Goal: Task Accomplishment & Management: Manage account settings

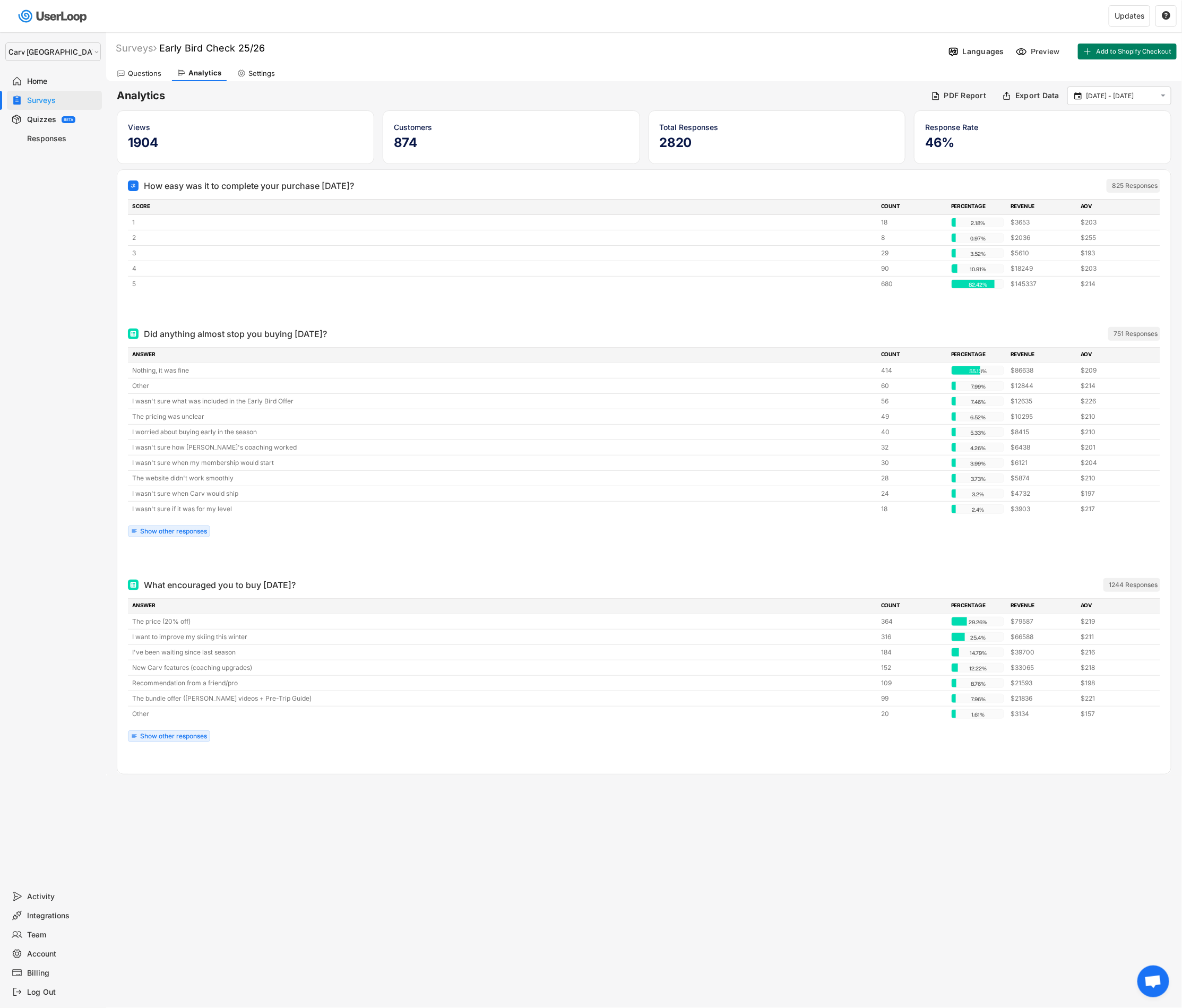
drag, startPoint x: 0, startPoint y: 0, endPoint x: 41, endPoint y: 92, distance: 100.7
click at [41, 92] on div "Surveys" at bounding box center [54, 100] width 95 height 19
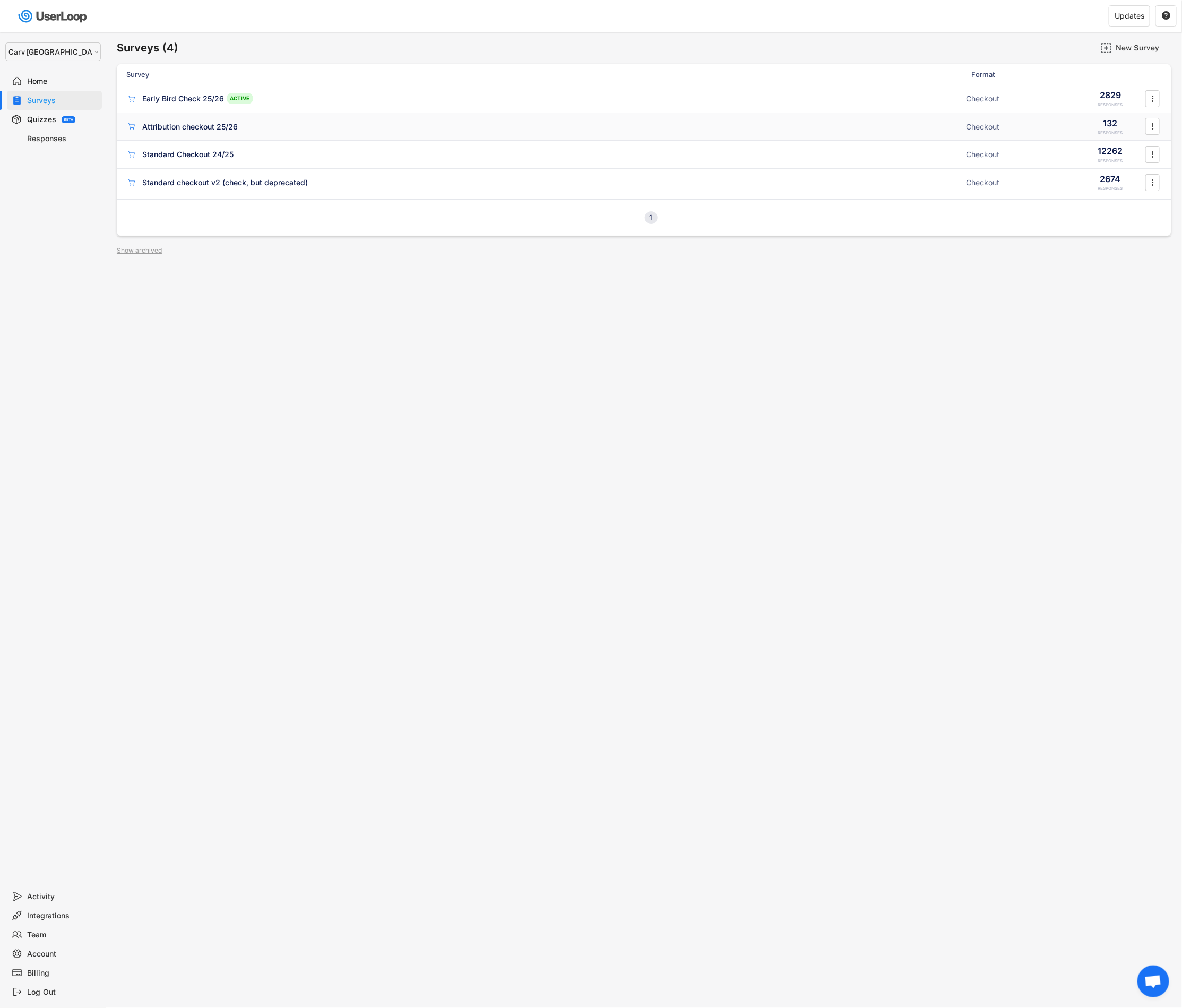
click at [190, 124] on div "Attribution checkout 25/26" at bounding box center [190, 126] width 95 height 10
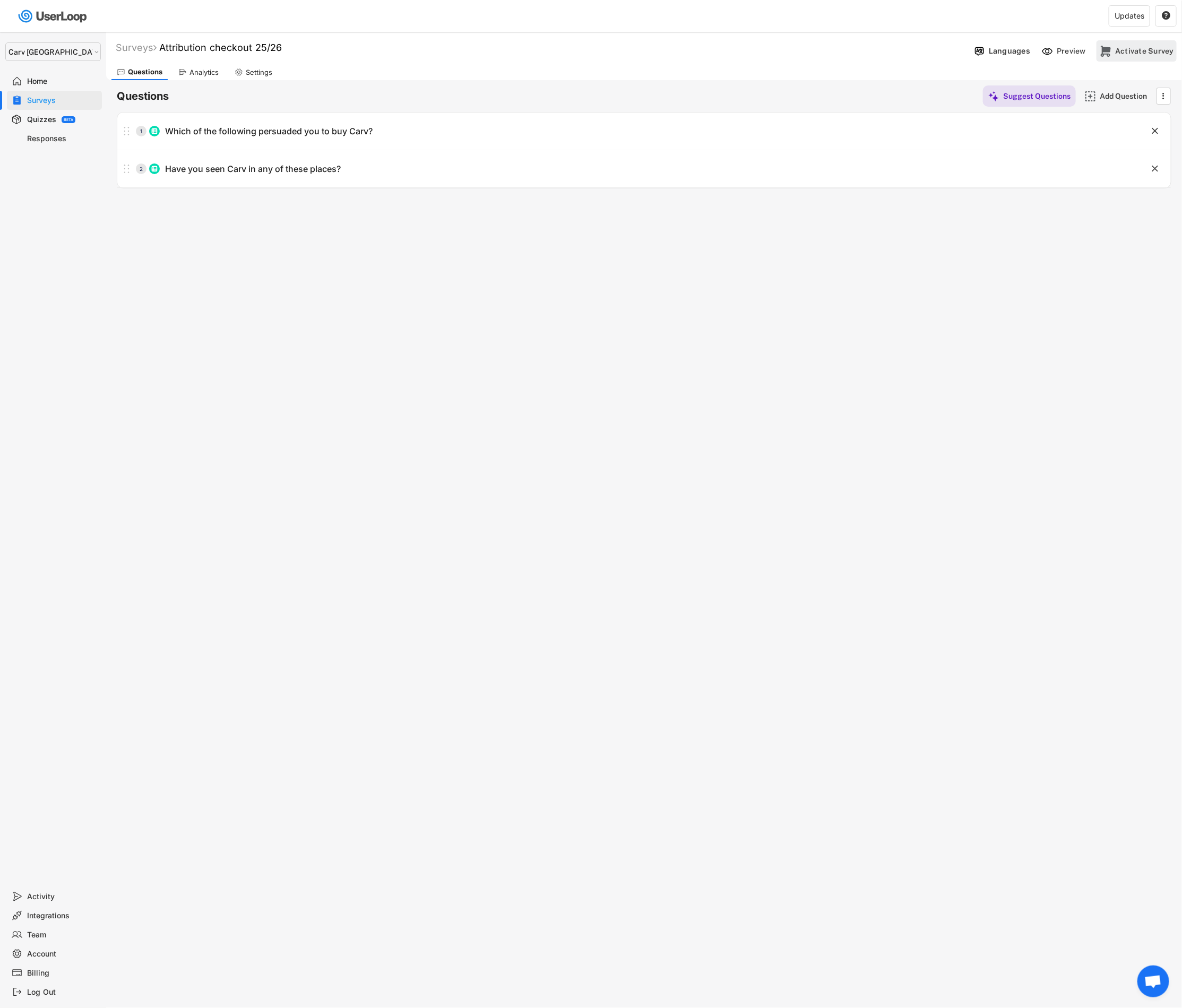
click at [1121, 52] on div "Activate Survey" at bounding box center [1145, 51] width 59 height 10
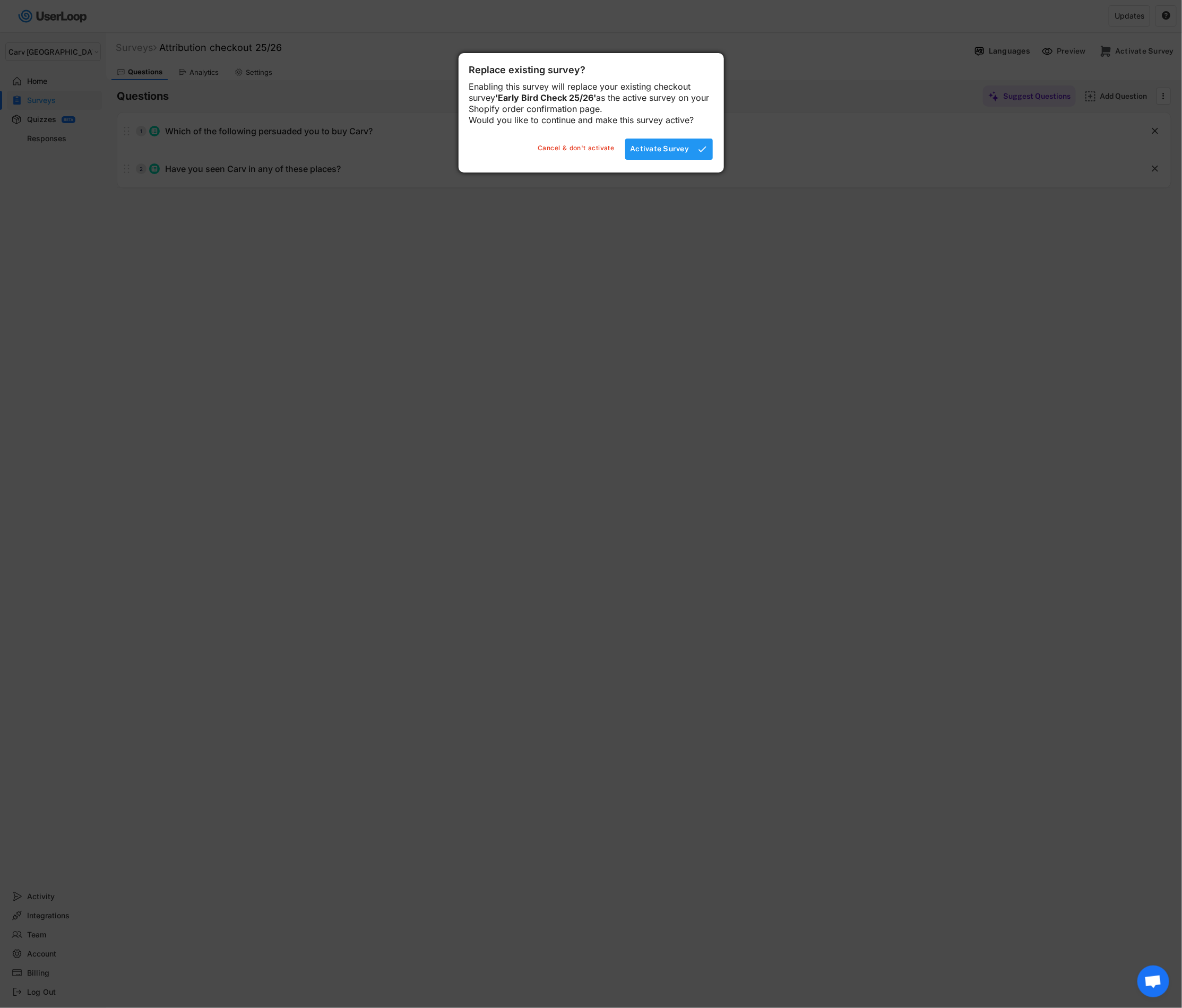
click at [662, 153] on div "Activate Survey" at bounding box center [660, 149] width 59 height 10
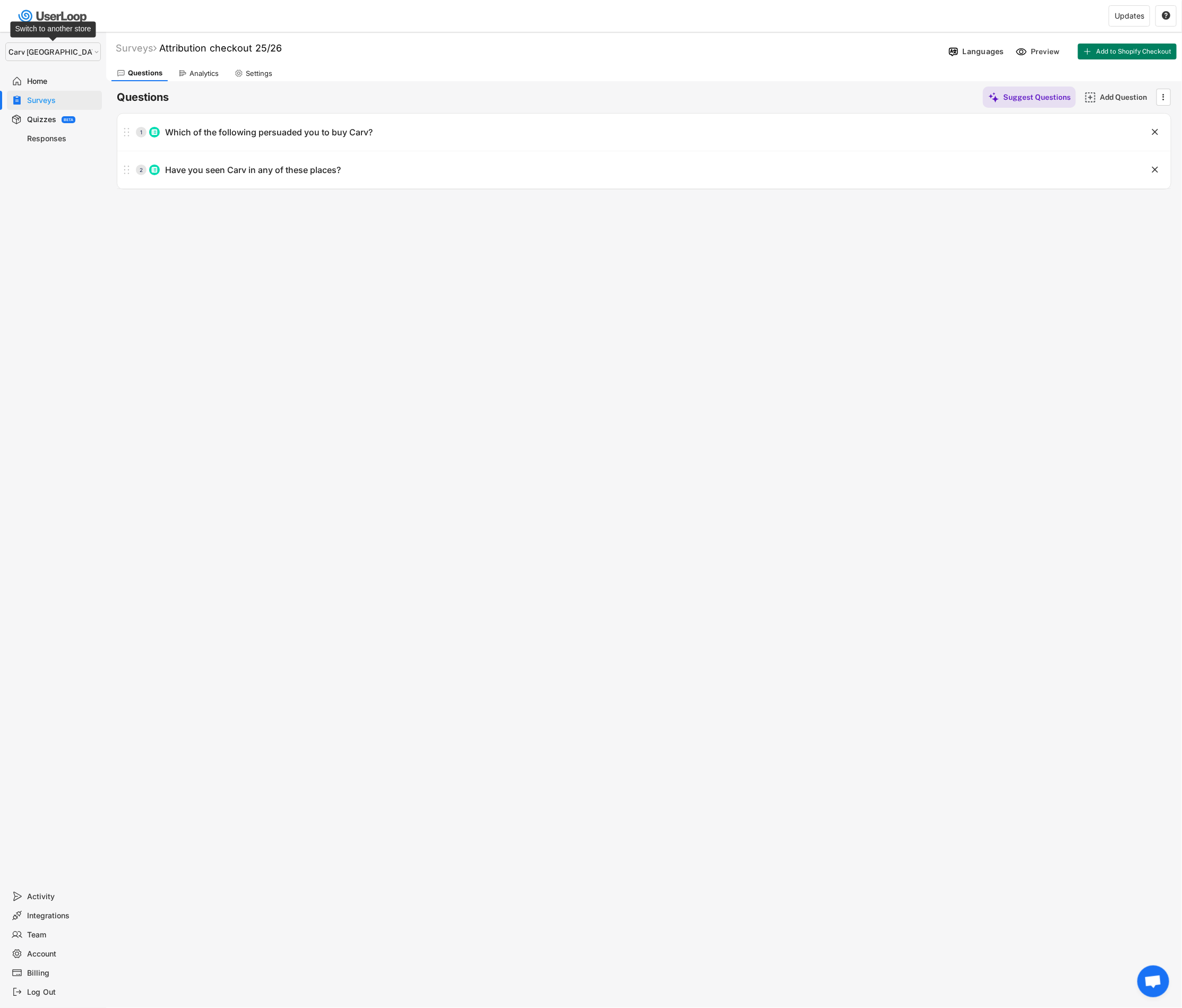
click at [60, 49] on select "Selet a store... Carv Carv USA Carv" at bounding box center [53, 52] width 95 height 18
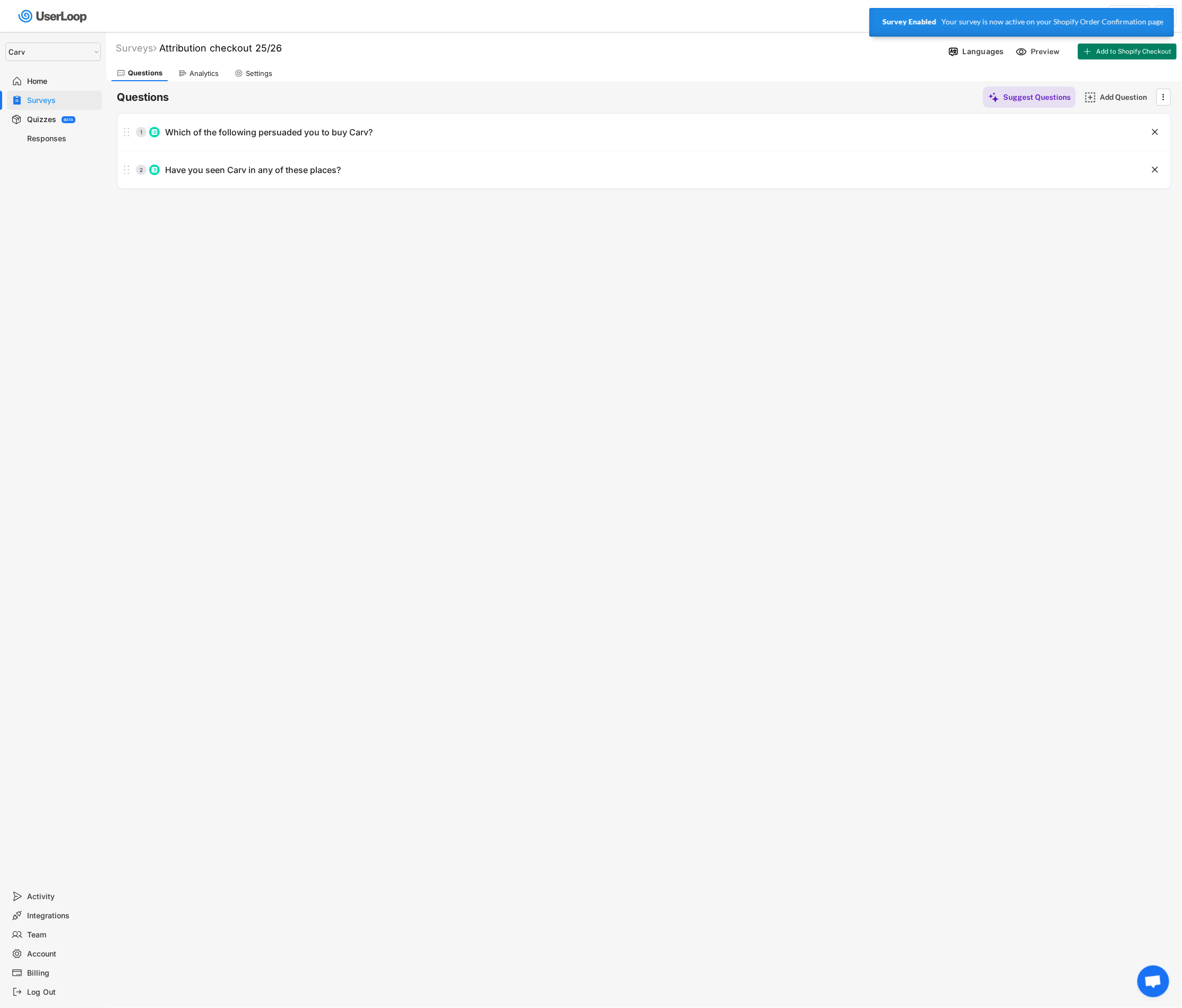
click at [6, 42] on select "Selet a store... Carv Carv USA Carv" at bounding box center [53, 52] width 95 height 18
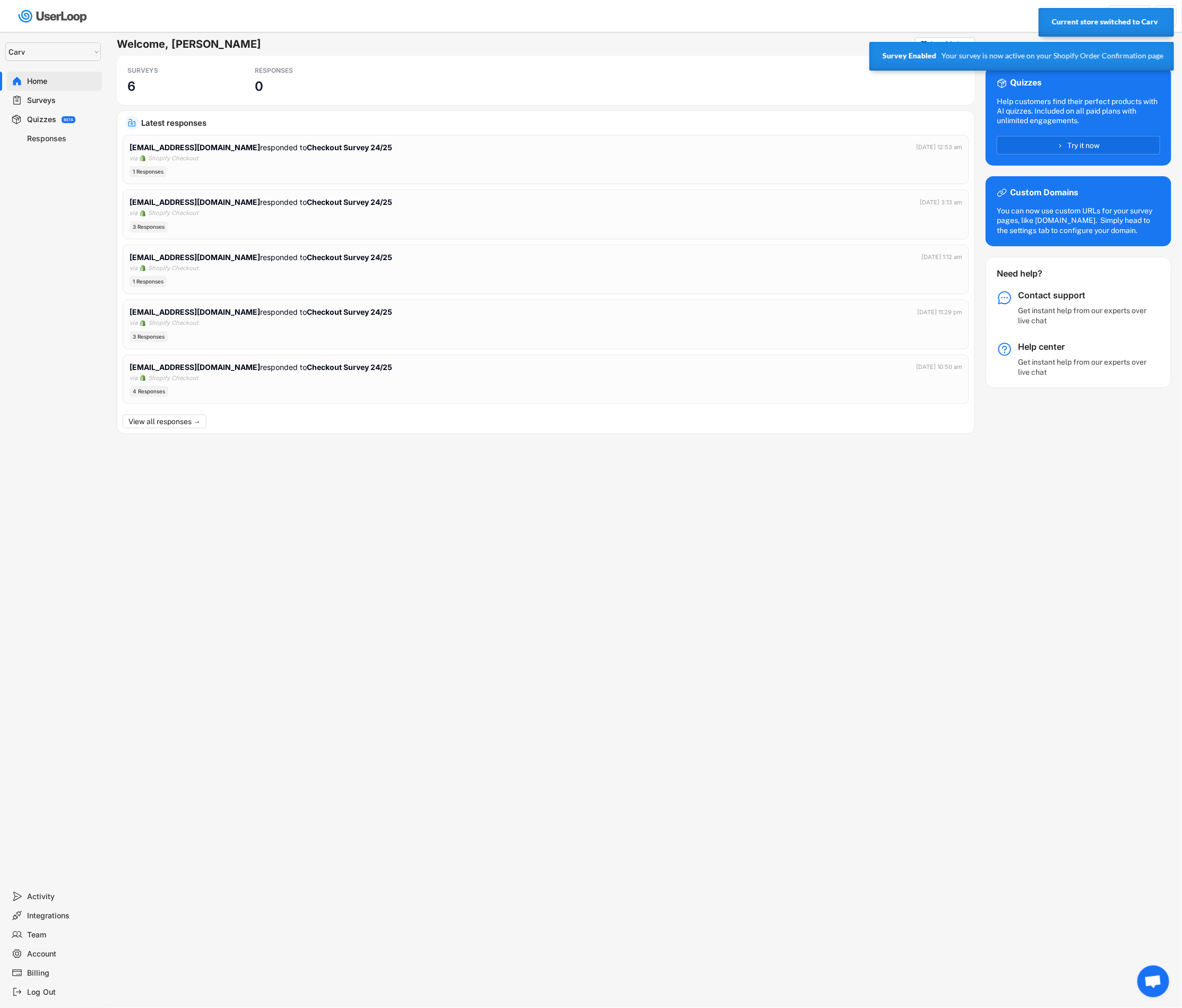
click at [57, 99] on div "Surveys" at bounding box center [63, 100] width 70 height 10
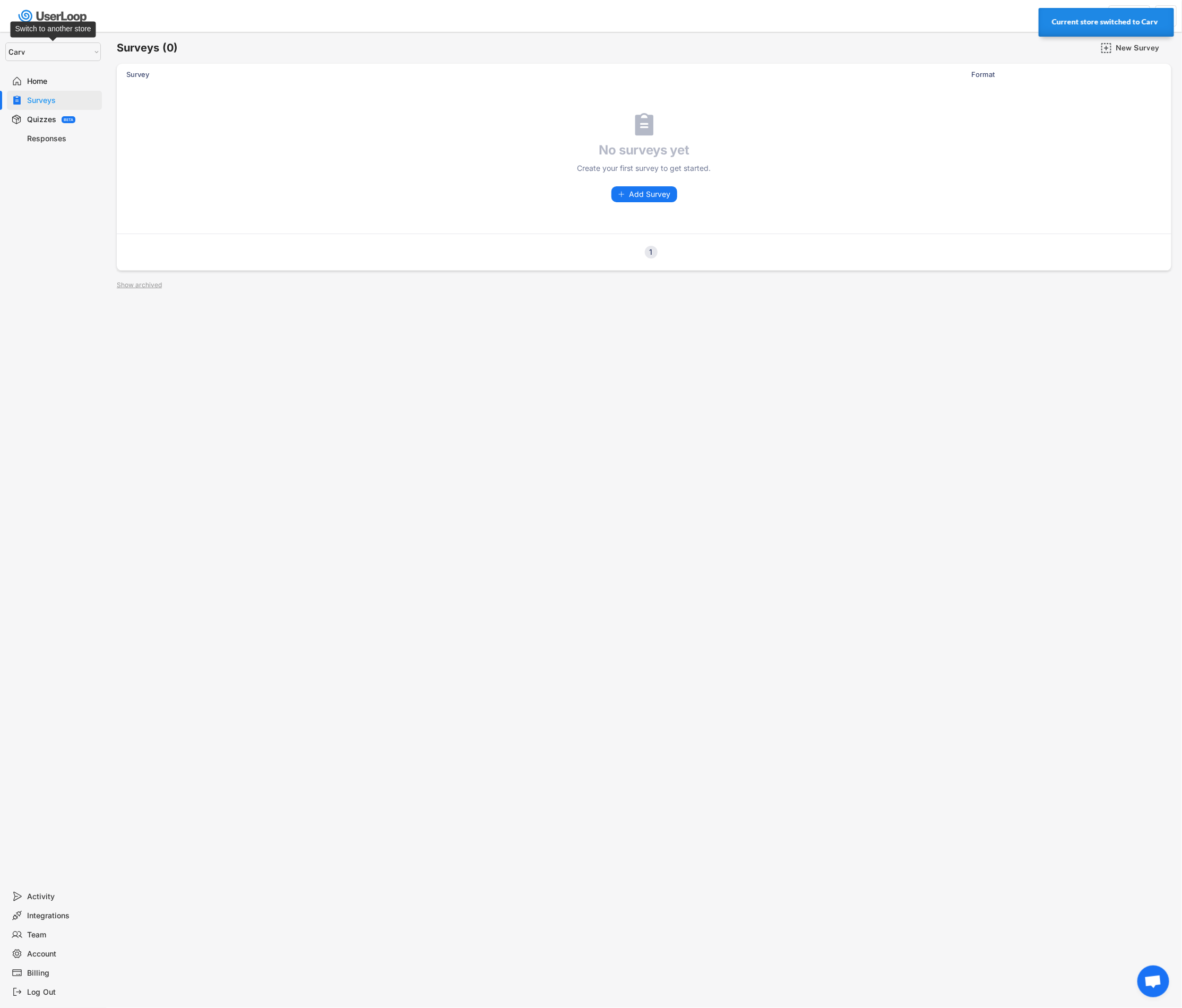
click at [55, 46] on select "Selet a store... Carv Carv USA Carv" at bounding box center [53, 52] width 95 height 18
click at [6, 42] on select "Selet a store... Carv Carv USA Carv" at bounding box center [53, 52] width 95 height 18
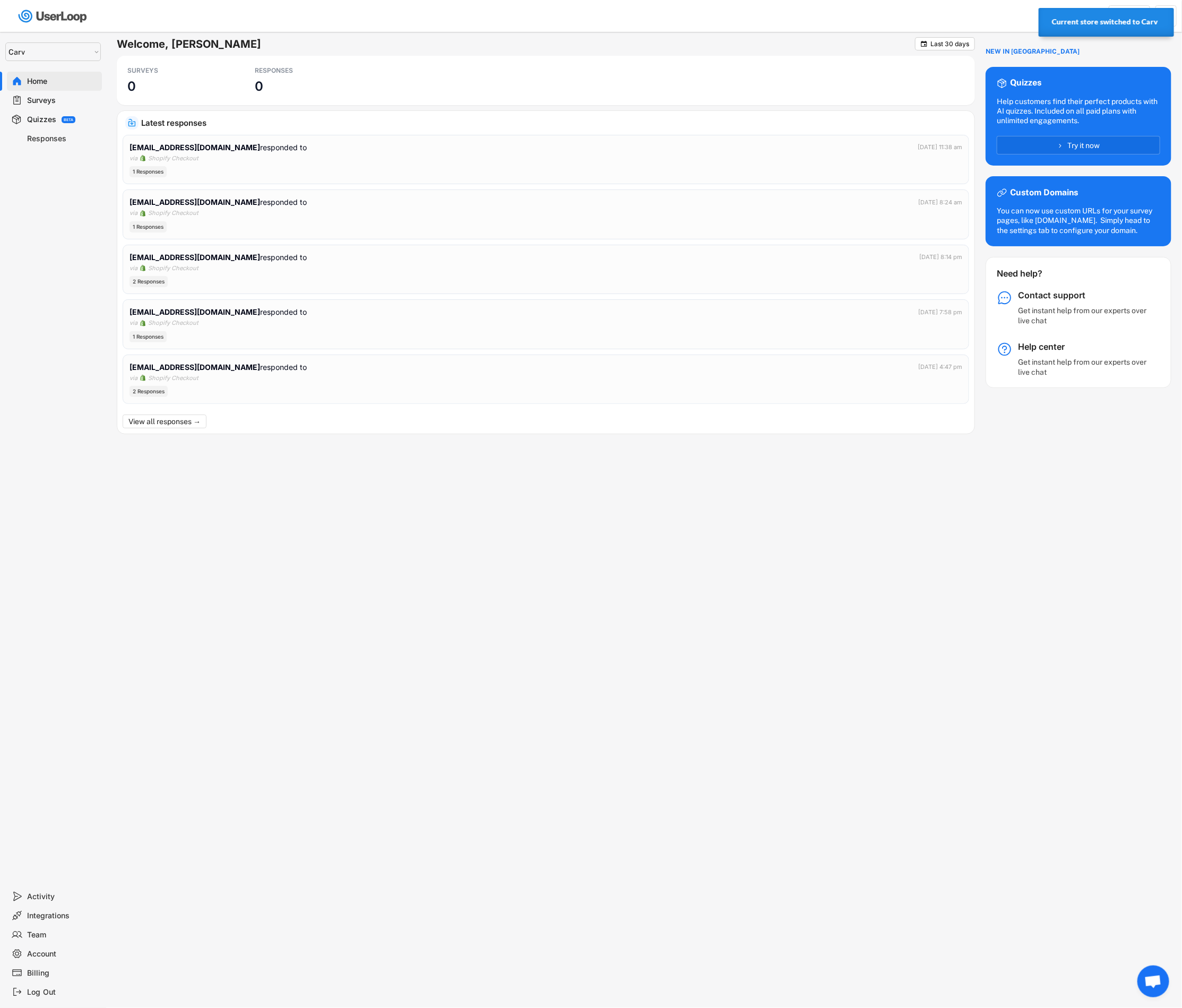
click at [60, 103] on div "Surveys" at bounding box center [63, 100] width 70 height 10
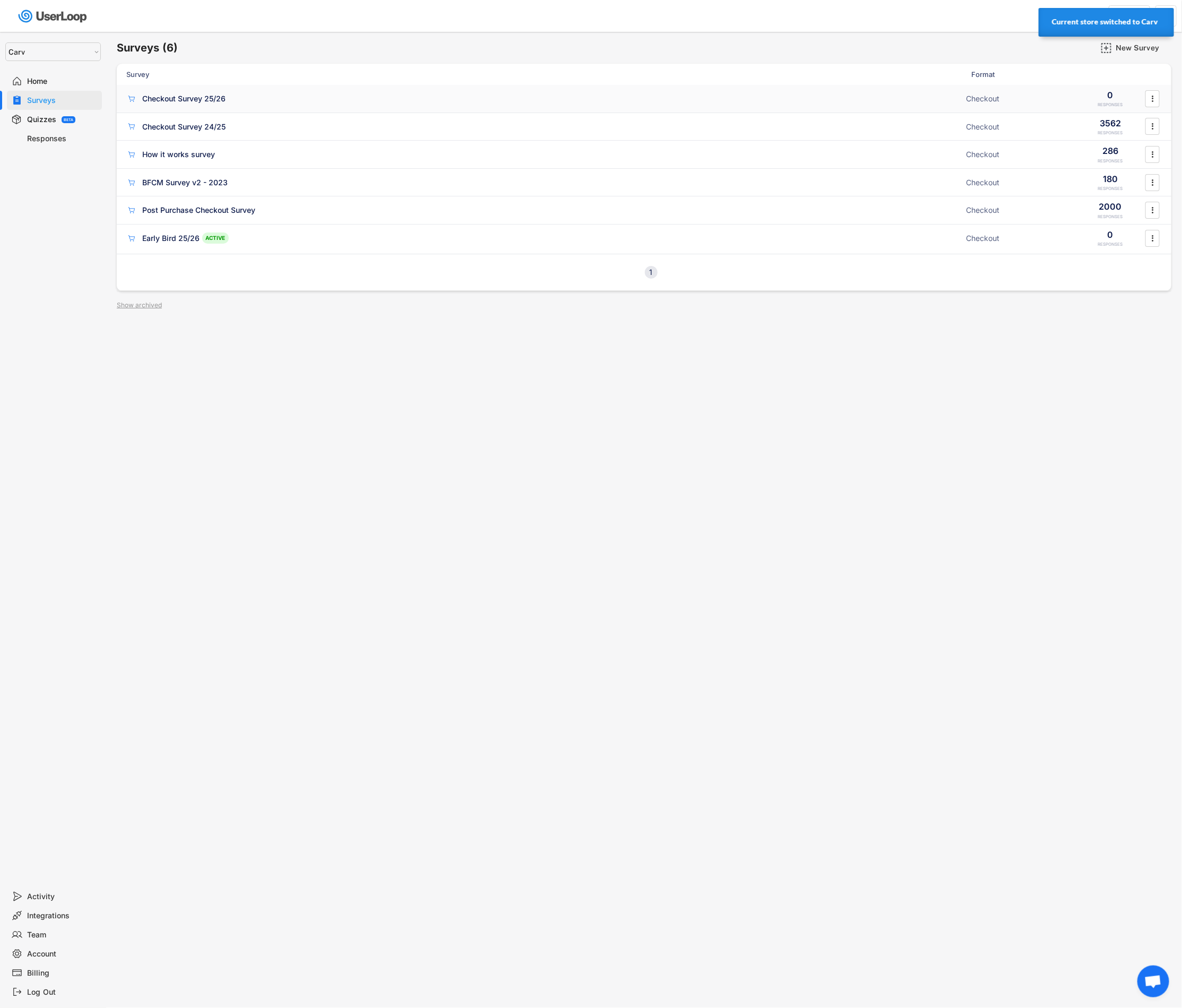
click at [269, 97] on div "Checkout Survey 25/26 ACTIVE" at bounding box center [543, 99] width 833 height 11
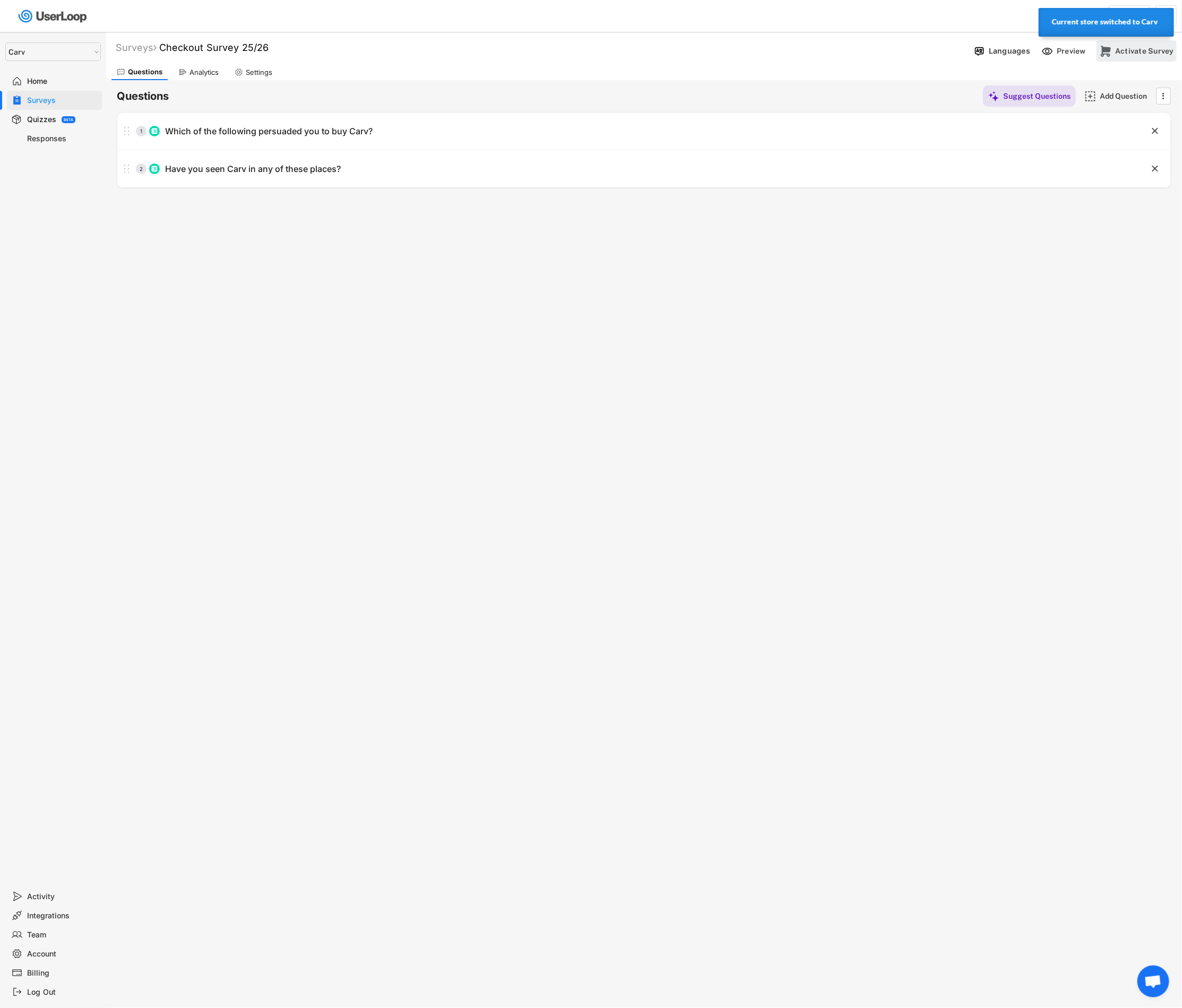
click at [1112, 48] on img at bounding box center [1106, 51] width 11 height 11
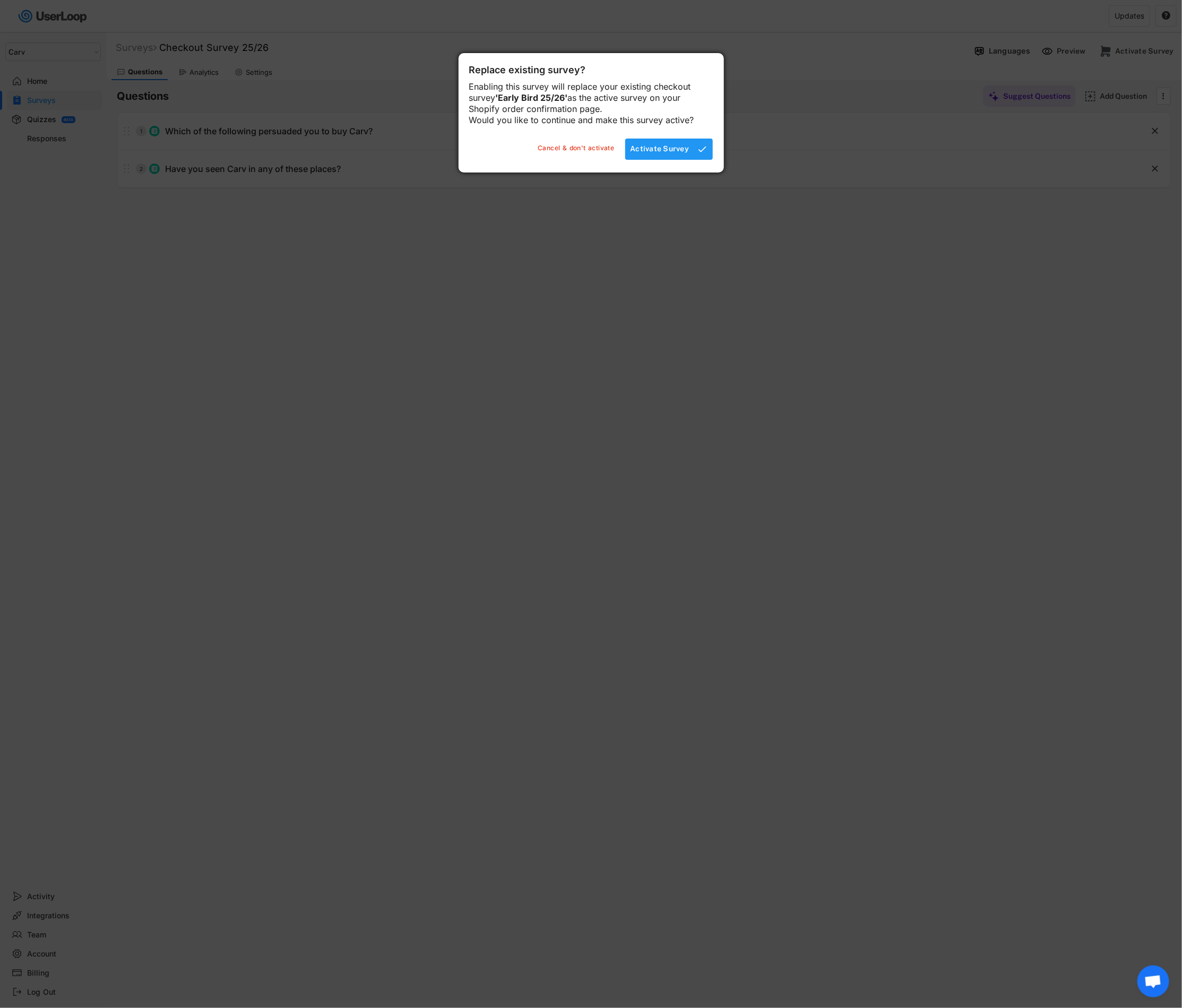
click at [674, 159] on div "Activate Survey" at bounding box center [660, 149] width 59 height 21
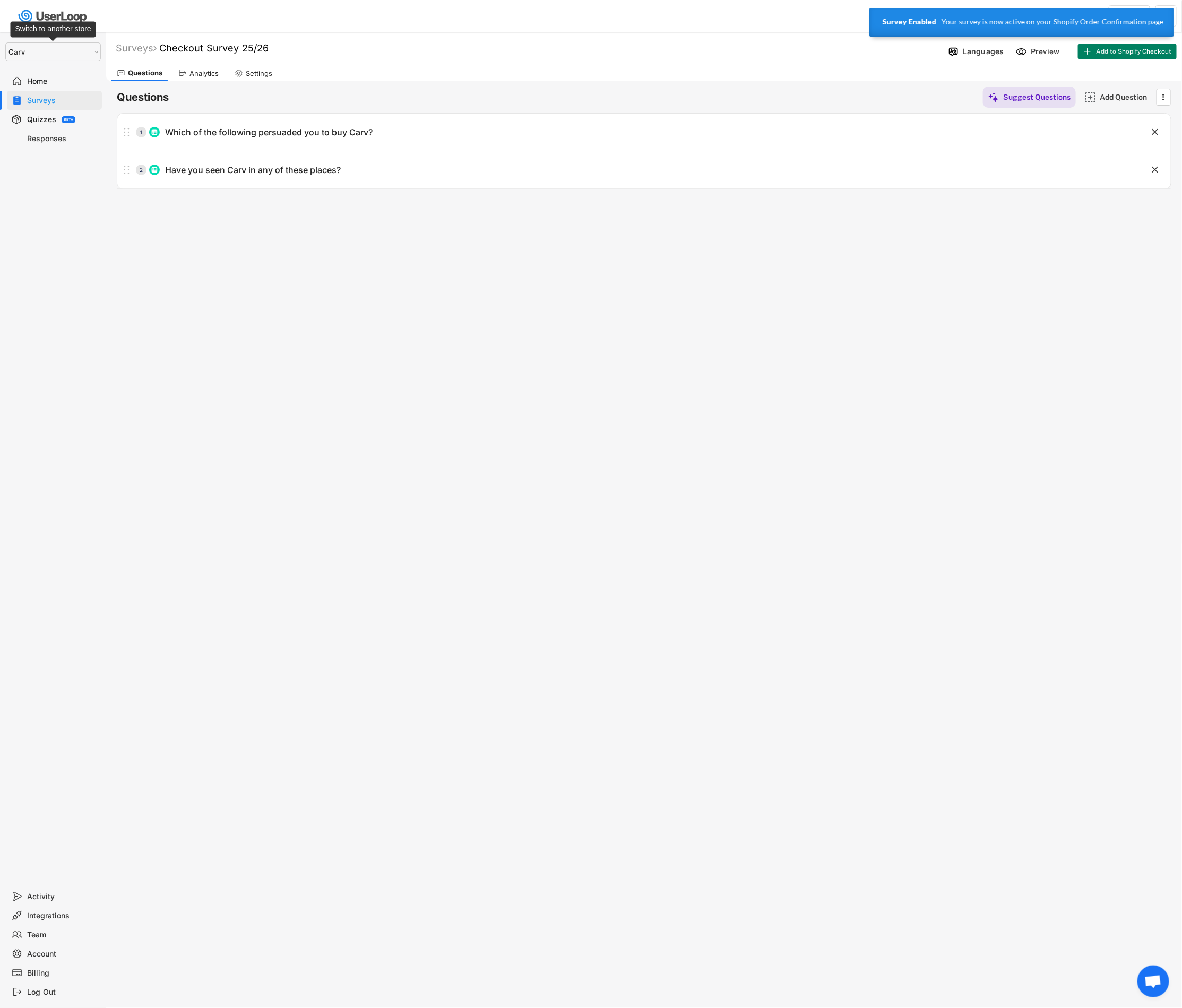
click at [69, 50] on select "Selet a store... Carv Carv USA Carv" at bounding box center [53, 52] width 95 height 18
click at [6, 42] on select "Selet a store... Carv Carv USA Carv" at bounding box center [53, 52] width 95 height 18
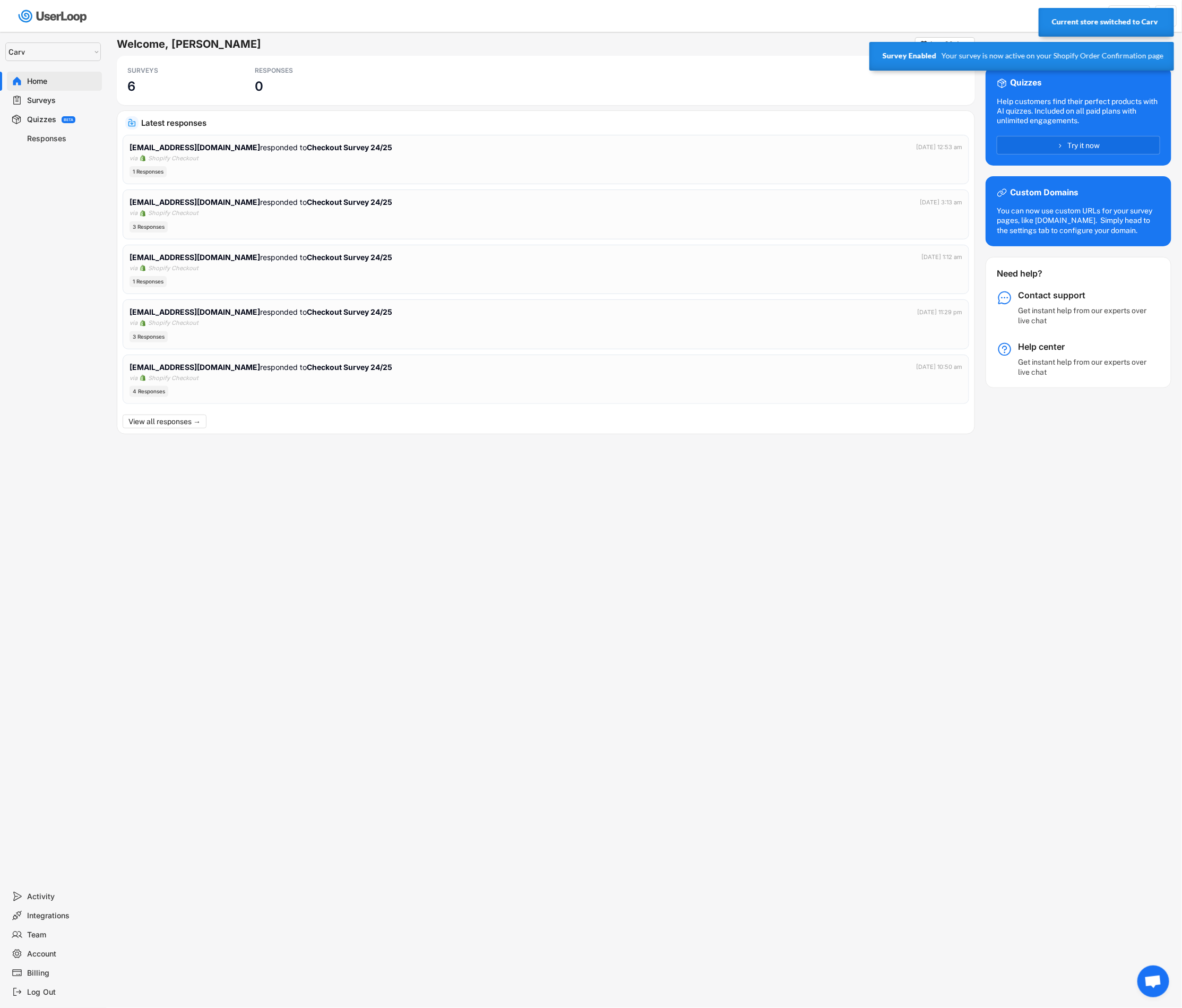
click at [33, 97] on div "Surveys" at bounding box center [63, 100] width 70 height 10
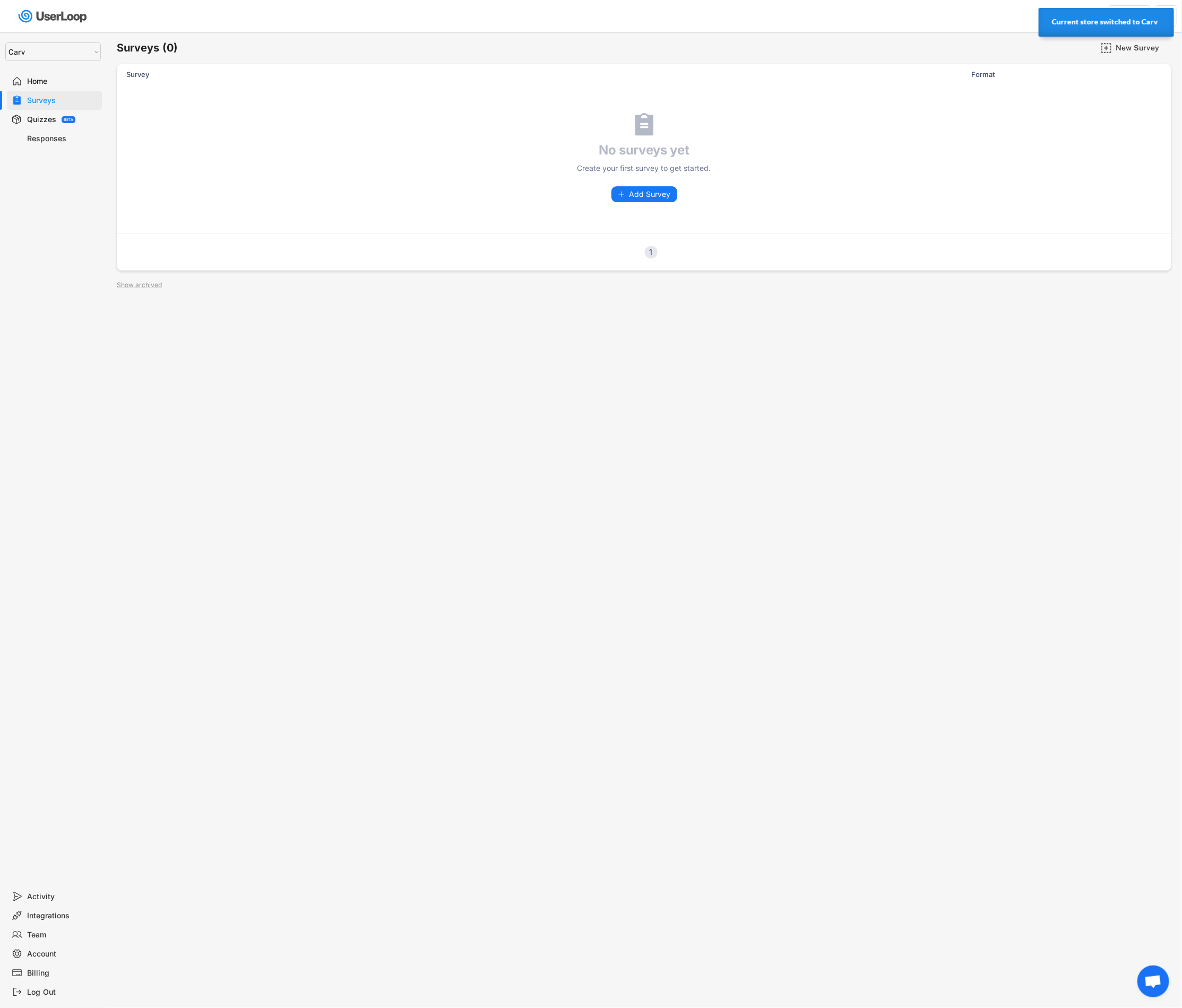
click at [40, 80] on div "Home" at bounding box center [63, 81] width 70 height 10
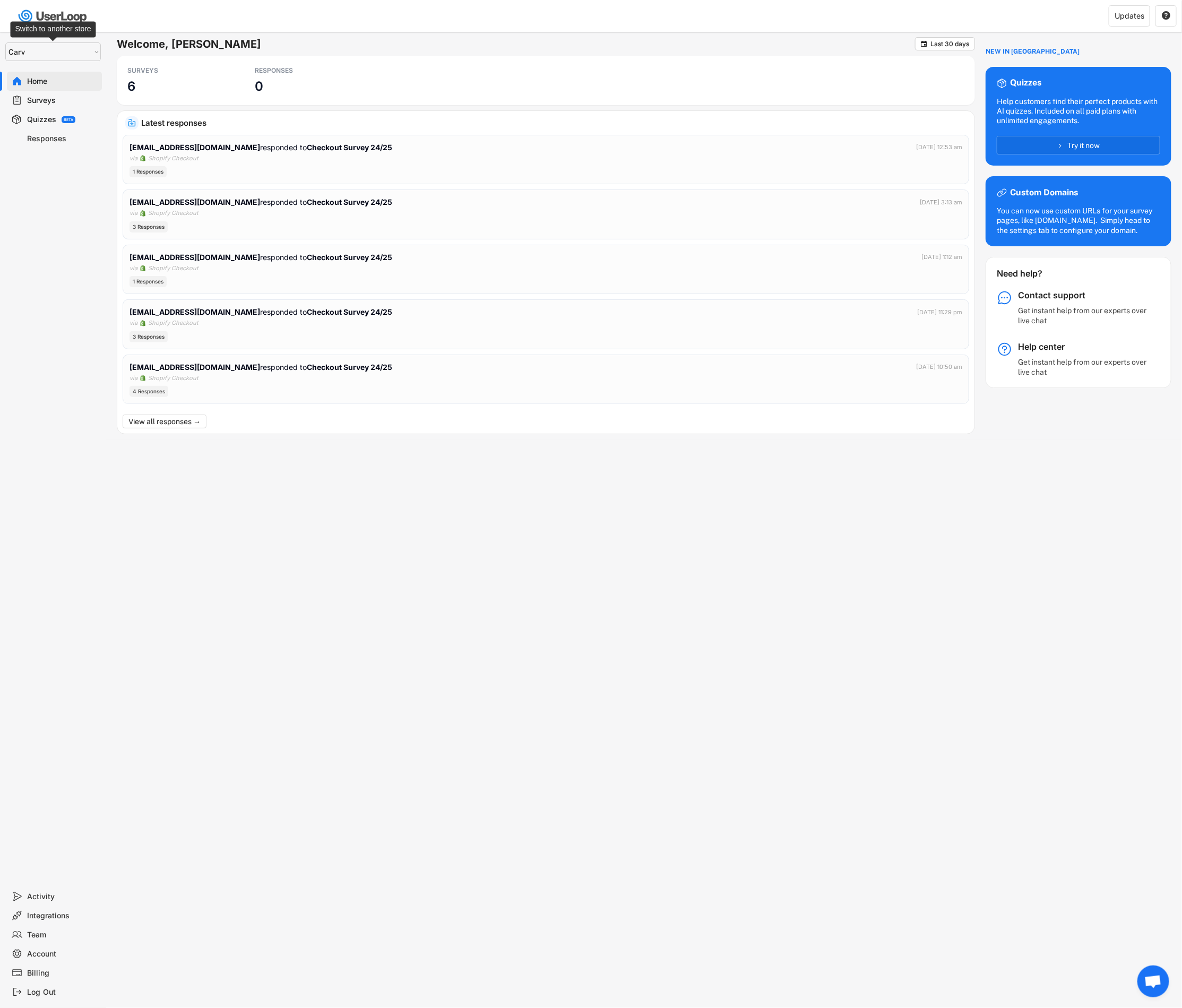
click at [76, 57] on select "Selet a store... Carv Carv USA Carv" at bounding box center [53, 52] width 95 height 18
select select ""1348695171700984260__LOOKUP__1664546256262x474730326317858800""
click at [6, 42] on select "Selet a store... Carv Carv USA Carv" at bounding box center [53, 52] width 95 height 18
